Goal: Information Seeking & Learning: Learn about a topic

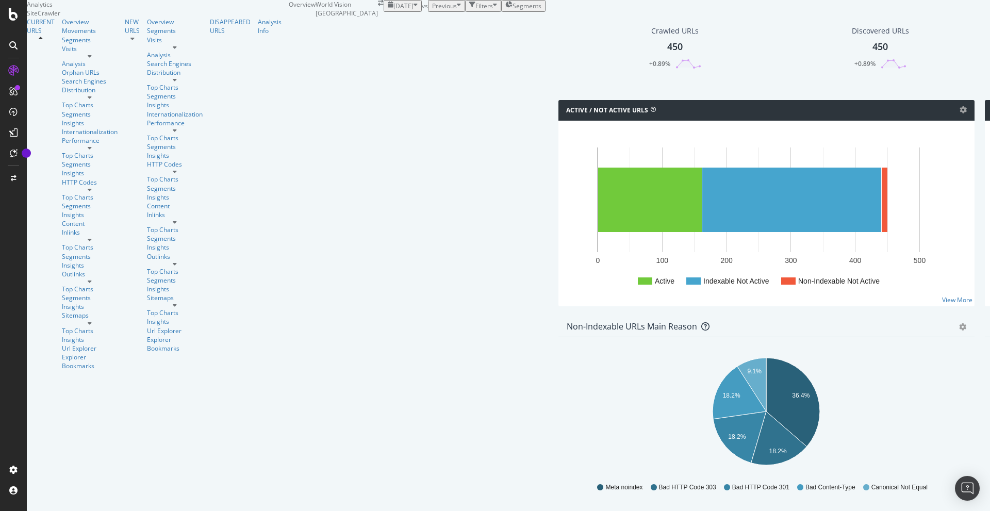
scroll to position [567, 0]
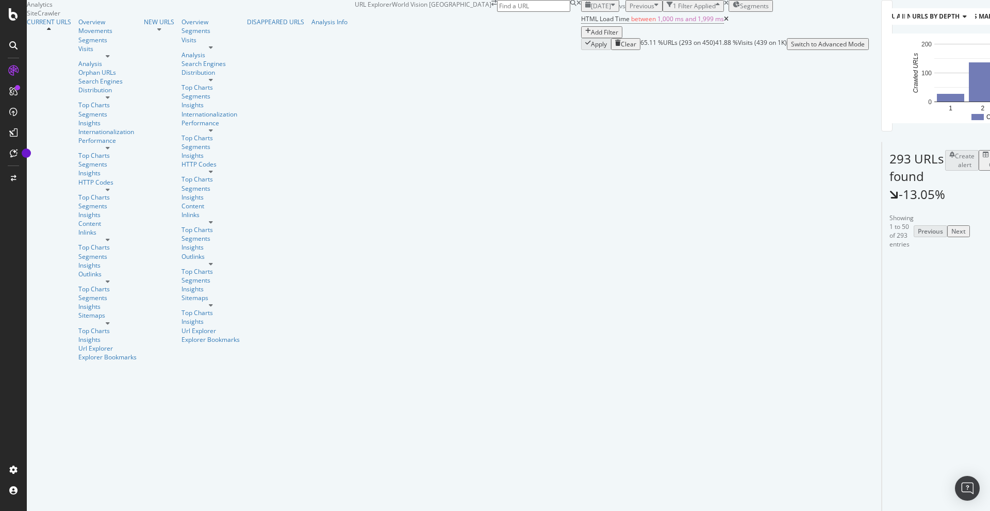
scroll to position [464, 0]
